Goal: Navigation & Orientation: Go to known website

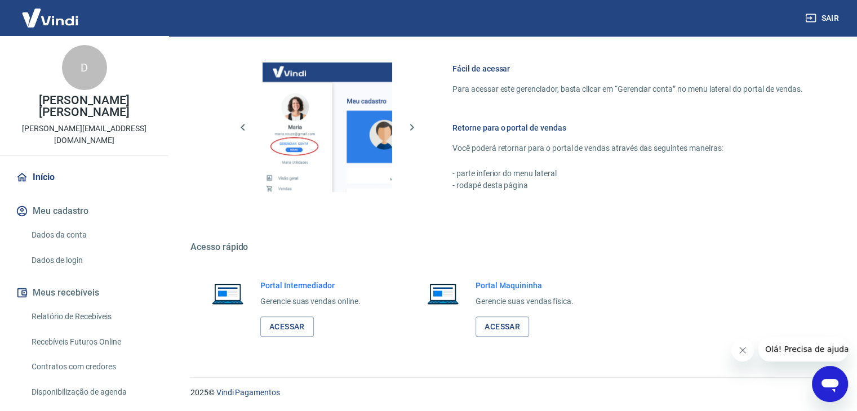
scroll to position [595, 0]
click at [286, 325] on link "Acessar" at bounding box center [287, 326] width 54 height 21
